Goal: Information Seeking & Learning: Learn about a topic

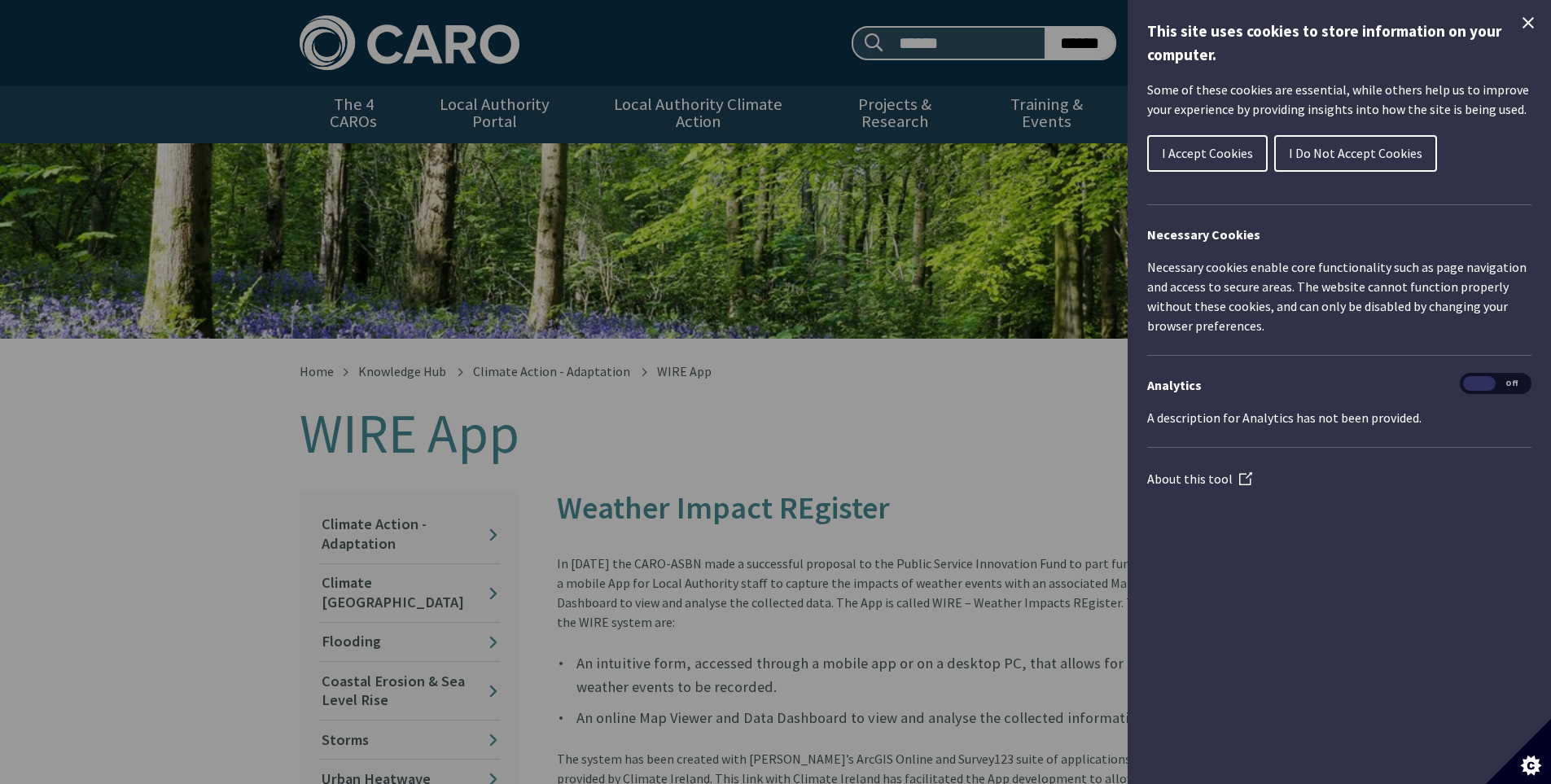
scroll to position [2240, 0]
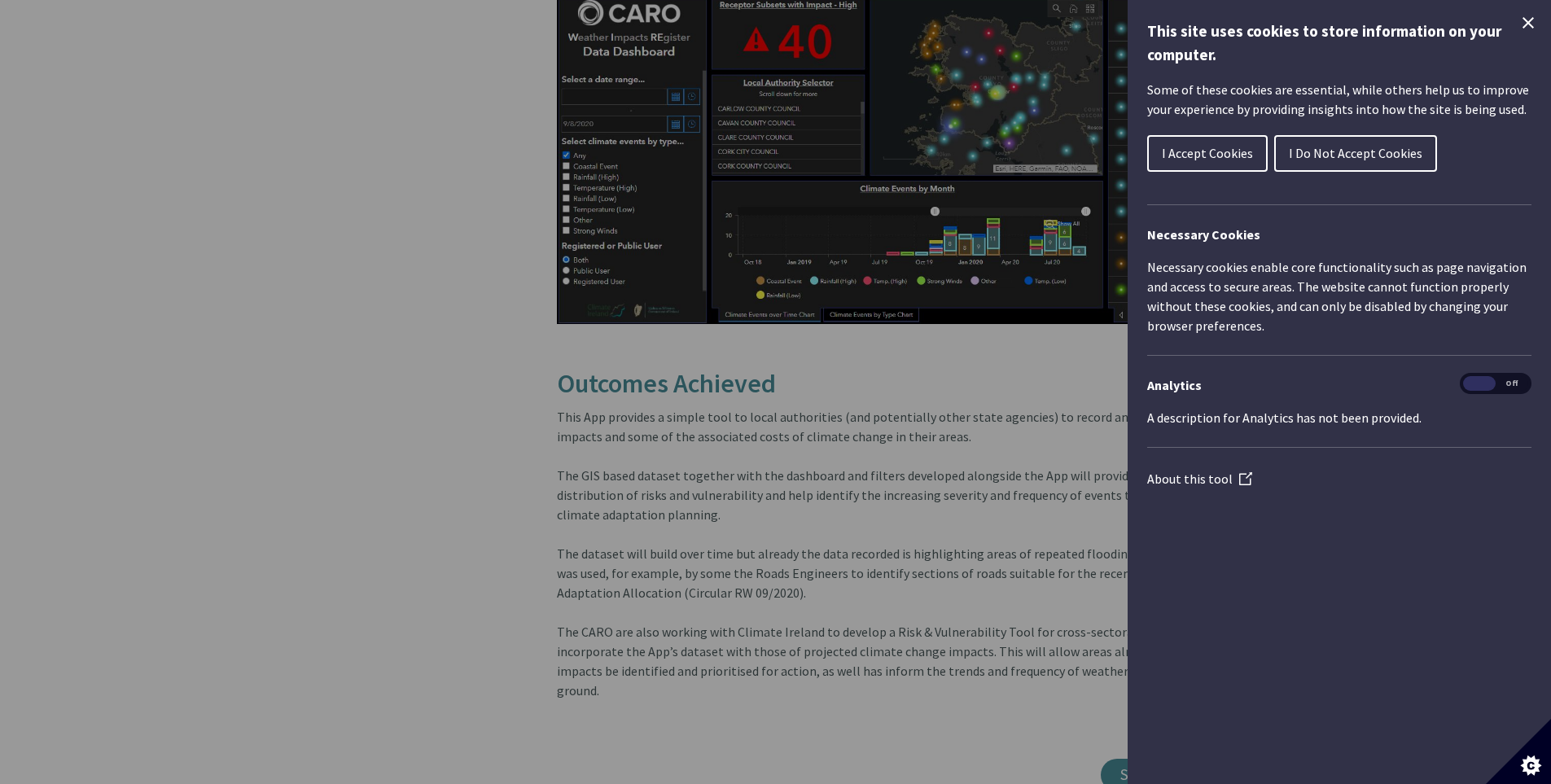
click at [1532, 24] on icon "Close Cookie Control" at bounding box center [1528, 23] width 19 height 19
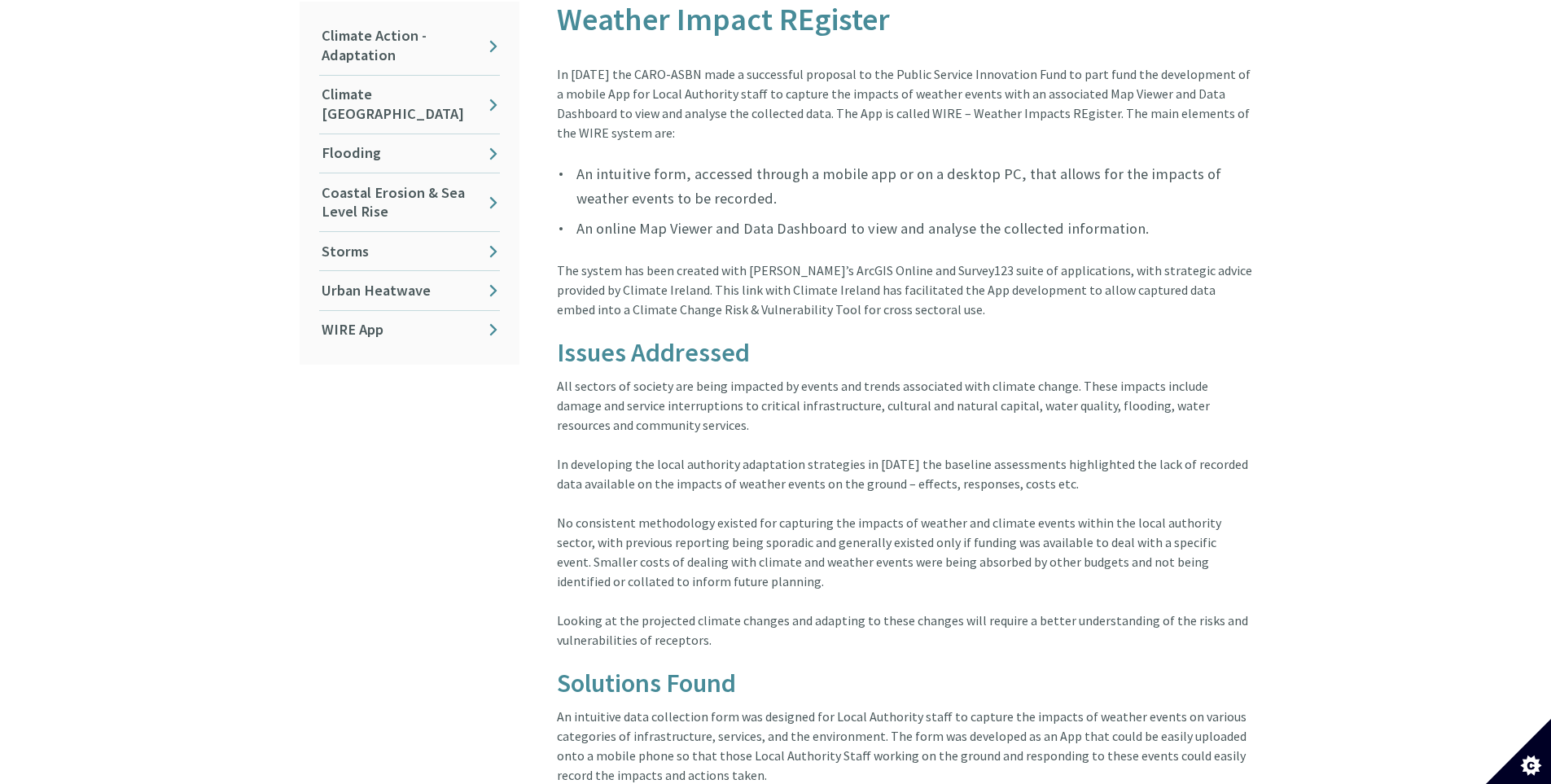
scroll to position [326, 0]
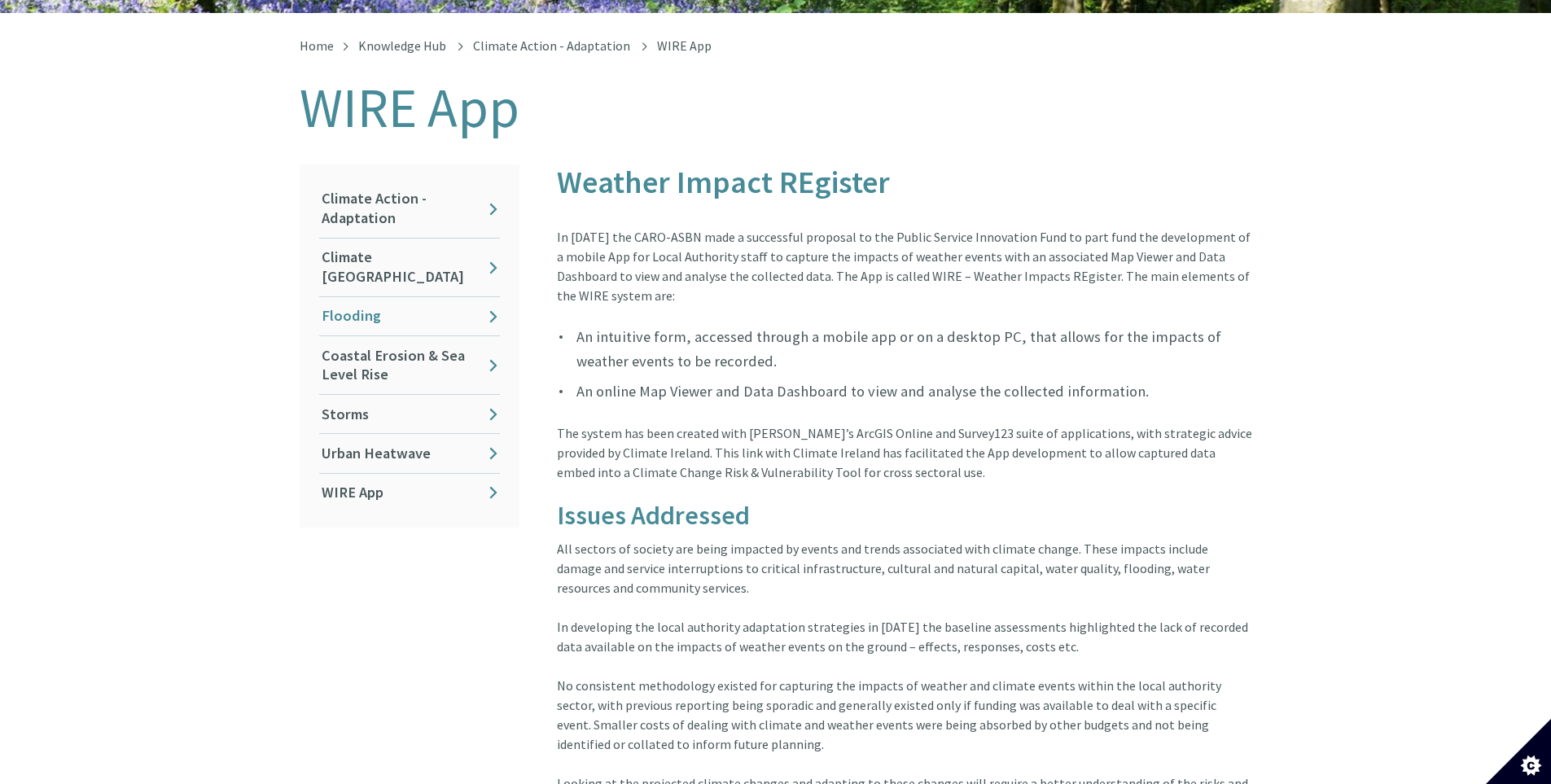
click at [386, 297] on link "Flooding" at bounding box center [409, 316] width 181 height 38
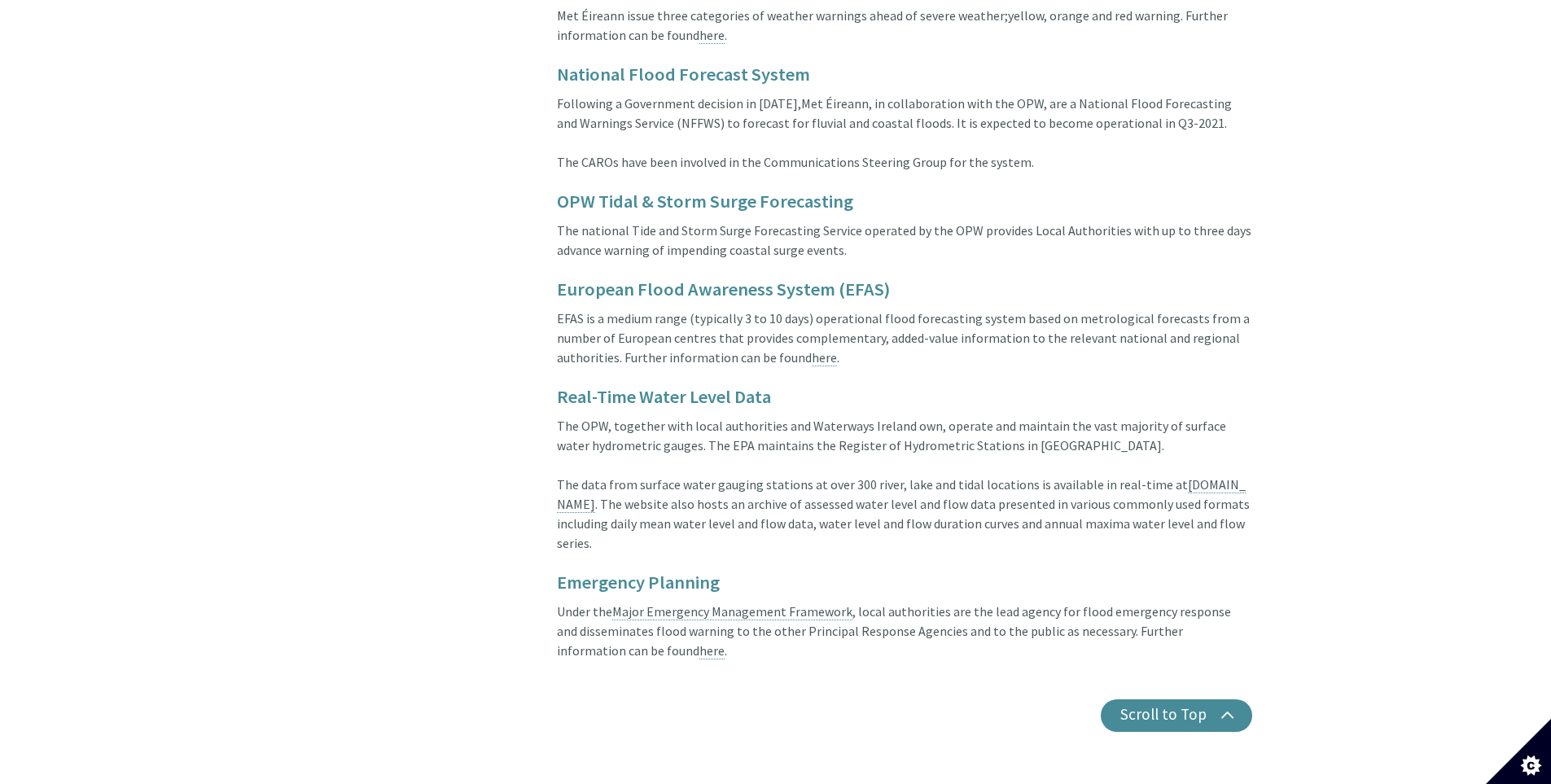
scroll to position [3337, 0]
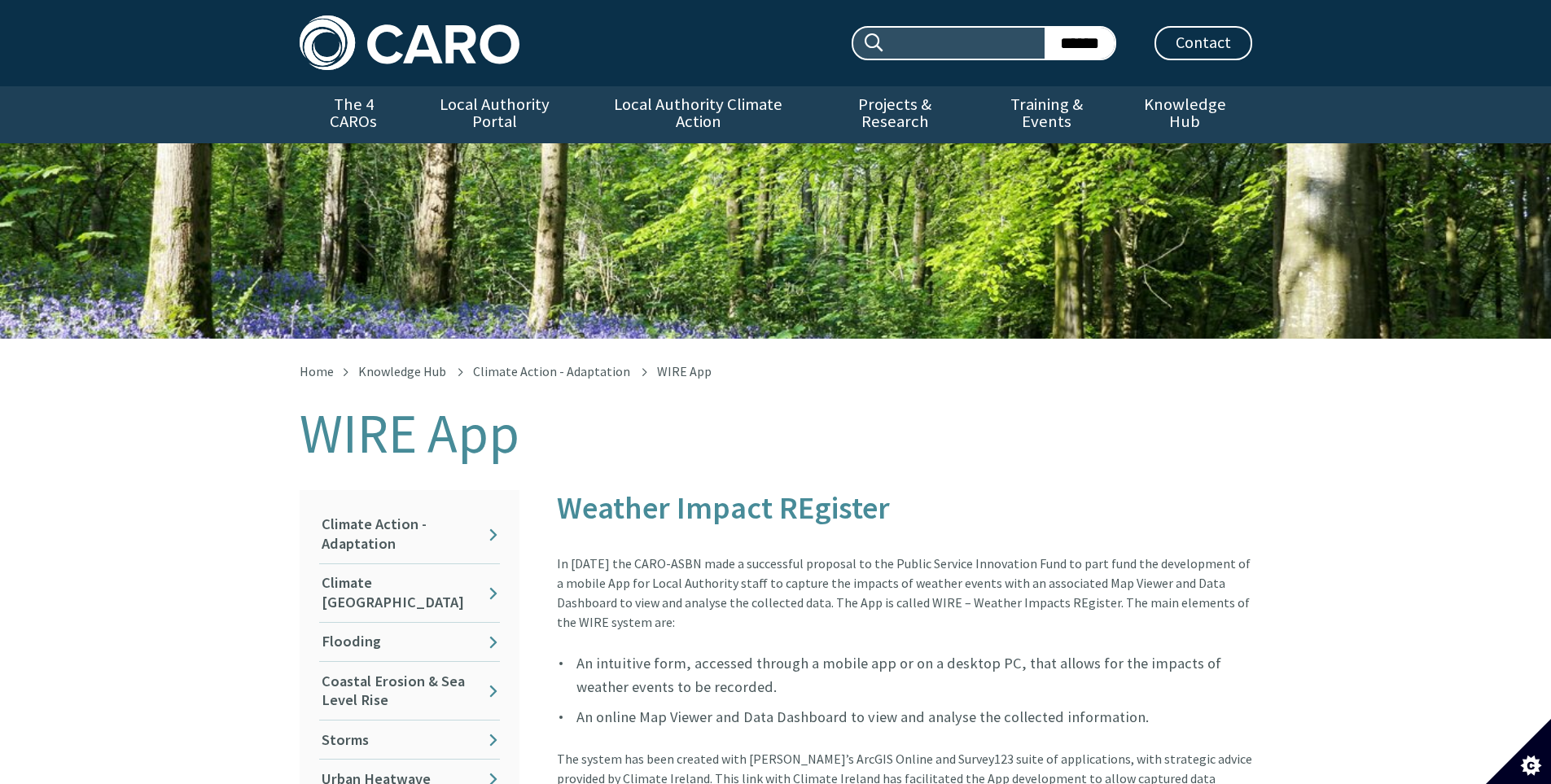
scroll to position [339, 0]
